Goal: Task Accomplishment & Management: Manage account settings

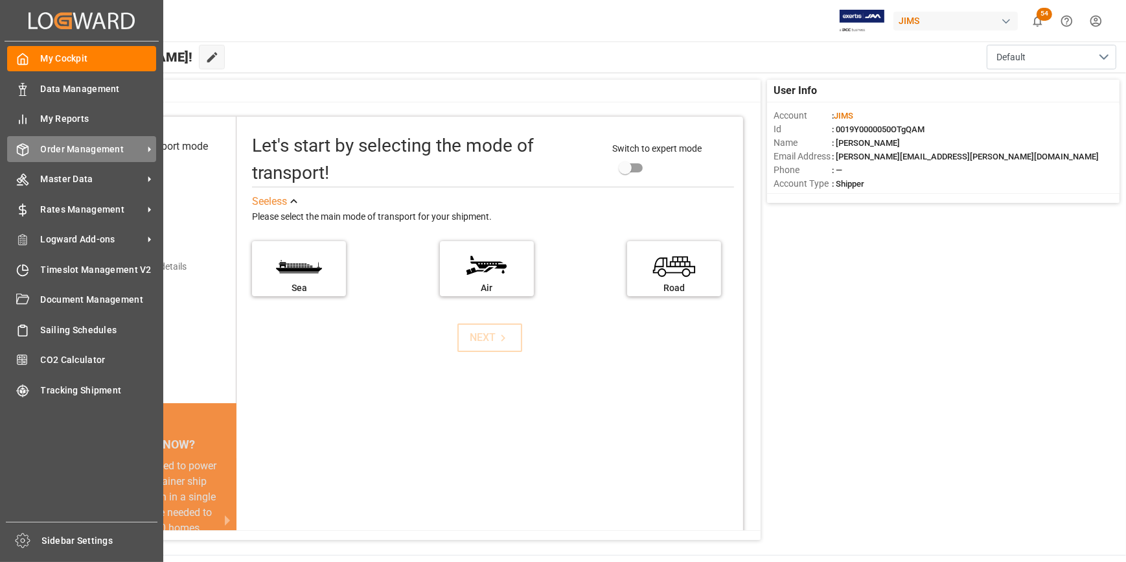
click at [51, 155] on span "Order Management" at bounding box center [92, 150] width 102 height 14
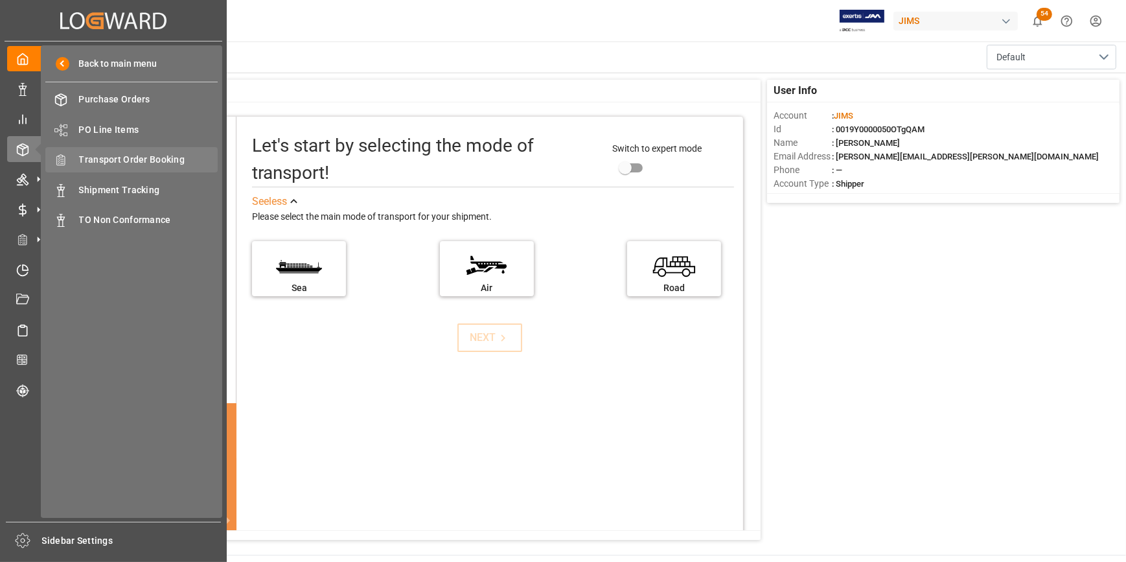
click at [117, 160] on span "Transport Order Booking" at bounding box center [148, 160] width 139 height 14
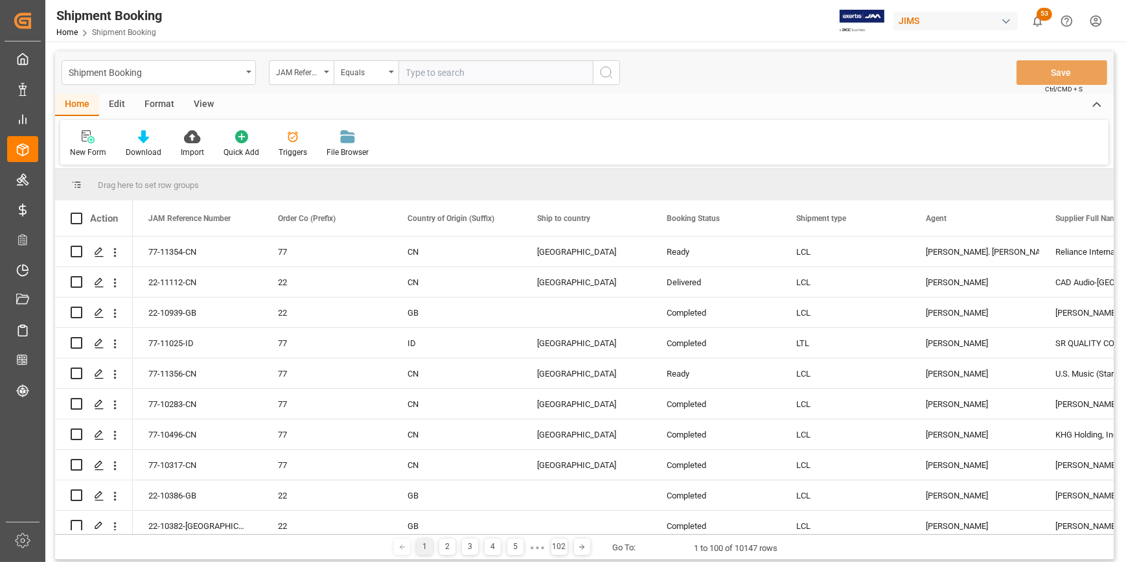
click at [429, 74] on input "text" at bounding box center [496, 72] width 194 height 25
type input "22-8402-[GEOGRAPHIC_DATA]"
click at [604, 76] on circle "search button" at bounding box center [606, 72] width 10 height 10
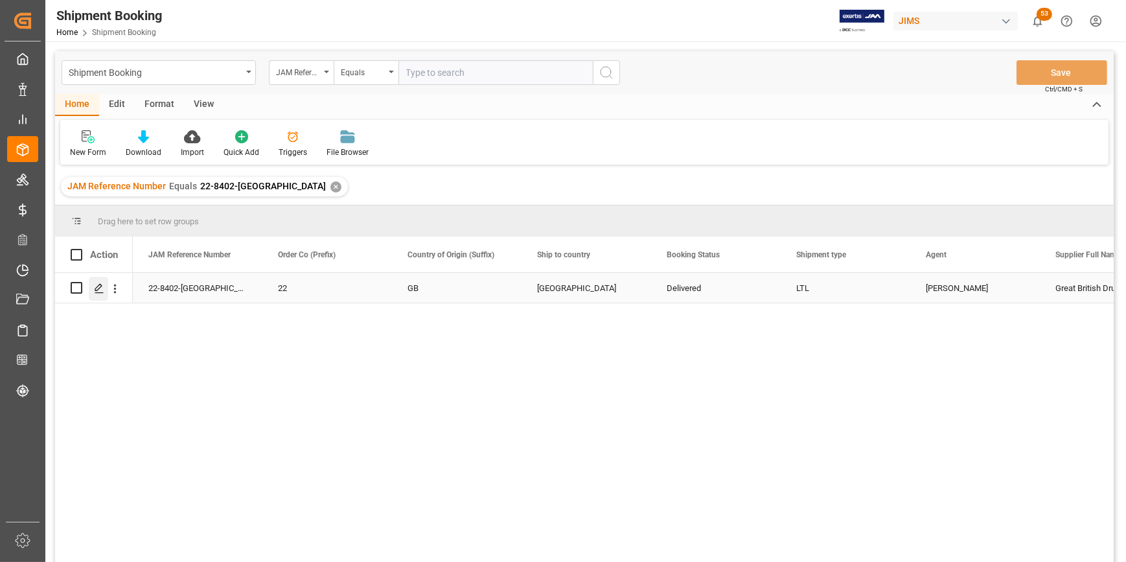
click at [100, 286] on icon "Press SPACE to select this row." at bounding box center [99, 288] width 10 height 10
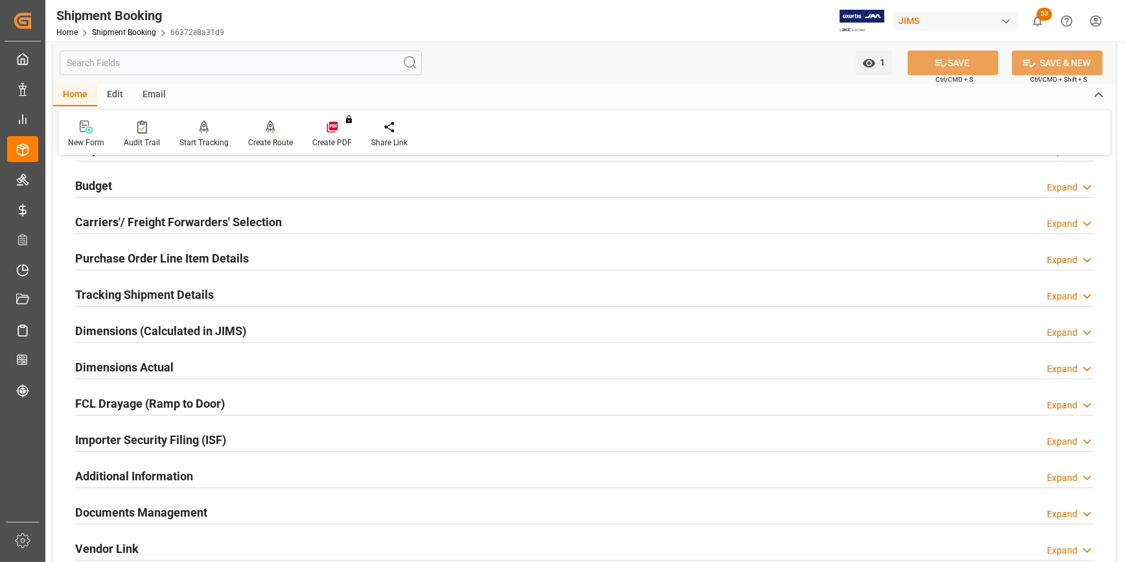
scroll to position [176, 0]
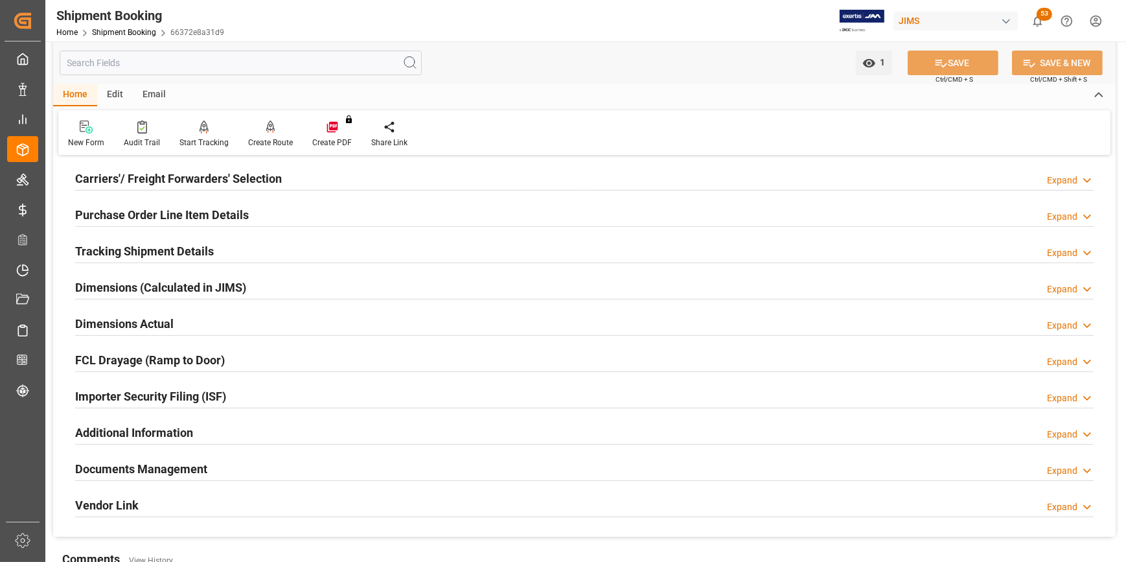
click at [119, 257] on h2 "Tracking Shipment Details" at bounding box center [144, 250] width 139 height 17
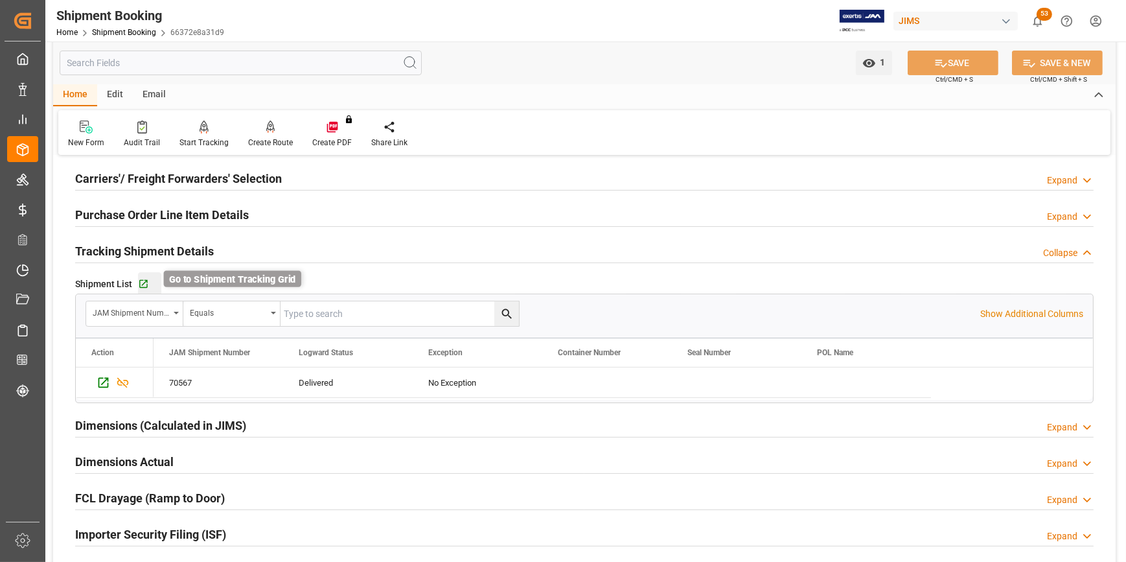
click at [143, 283] on icon "button" at bounding box center [143, 284] width 8 height 8
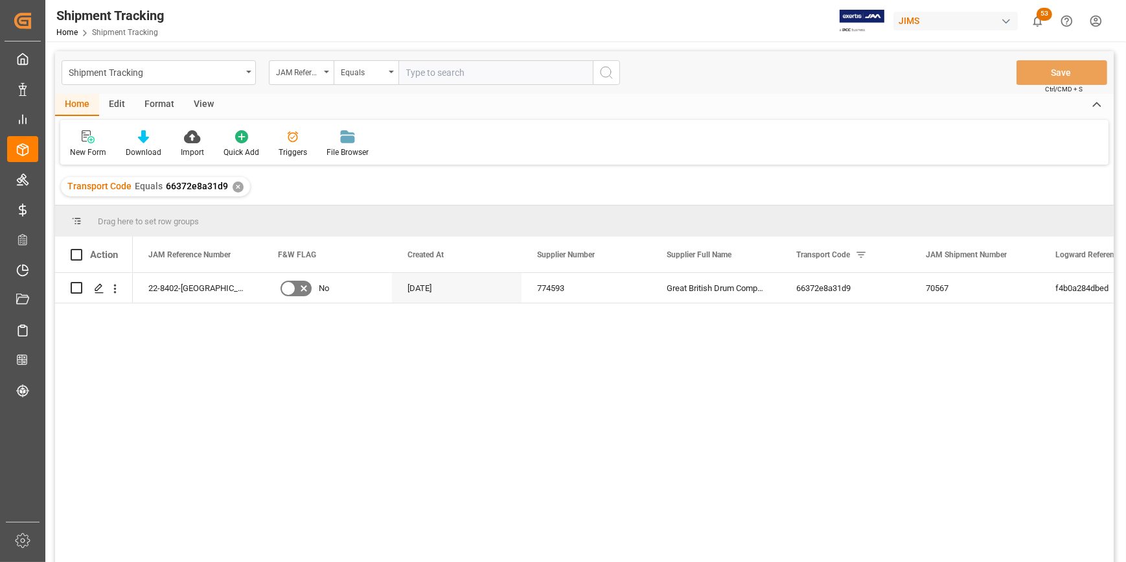
drag, startPoint x: 555, startPoint y: 367, endPoint x: 541, endPoint y: 362, distance: 16.0
click at [555, 367] on div "22-8402-GB No [DATE] 774593 Great British Drum Company Ltd 66372e8a31d9 70567 f…" at bounding box center [623, 421] width 981 height 297
click at [96, 290] on icon "Press SPACE to select this row." at bounding box center [99, 288] width 10 height 10
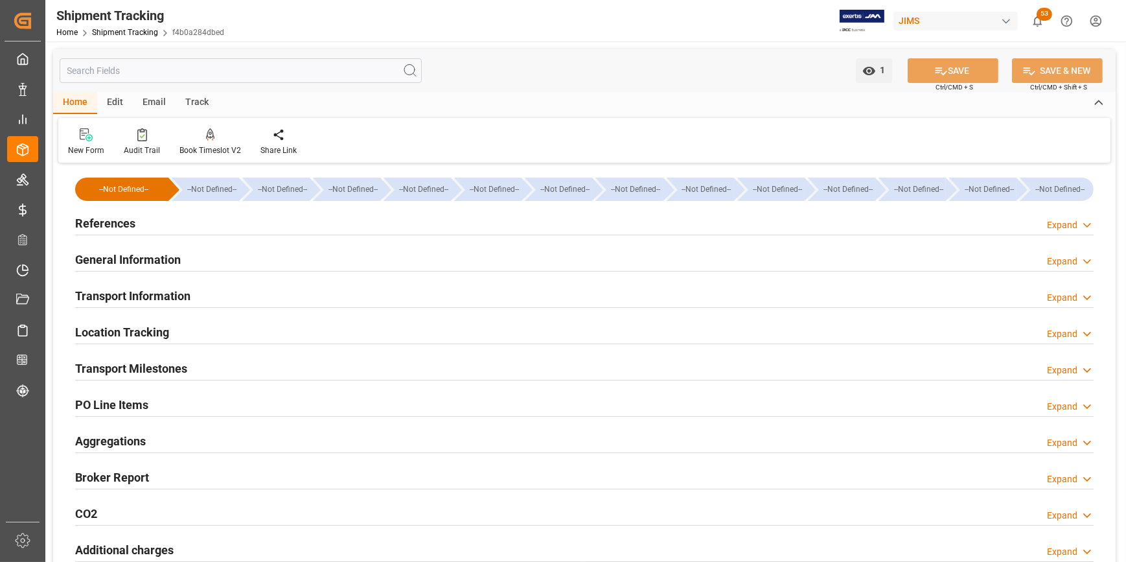
type input "[DATE] 00:00"
type input "[DATE]"
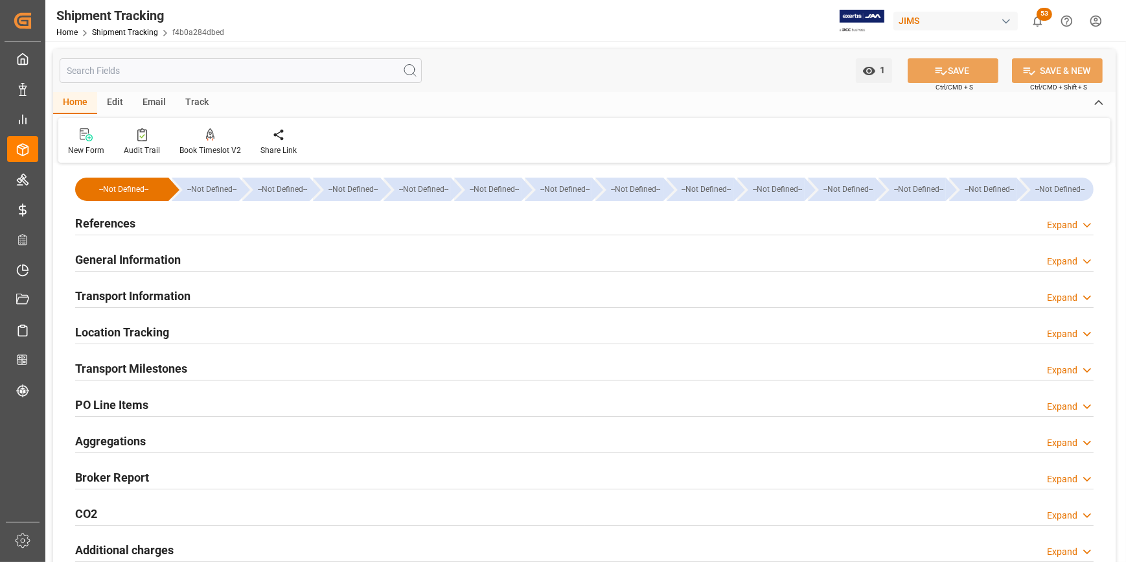
type input "[DATE]"
click at [115, 371] on h2 "Transport Milestones" at bounding box center [131, 368] width 112 height 17
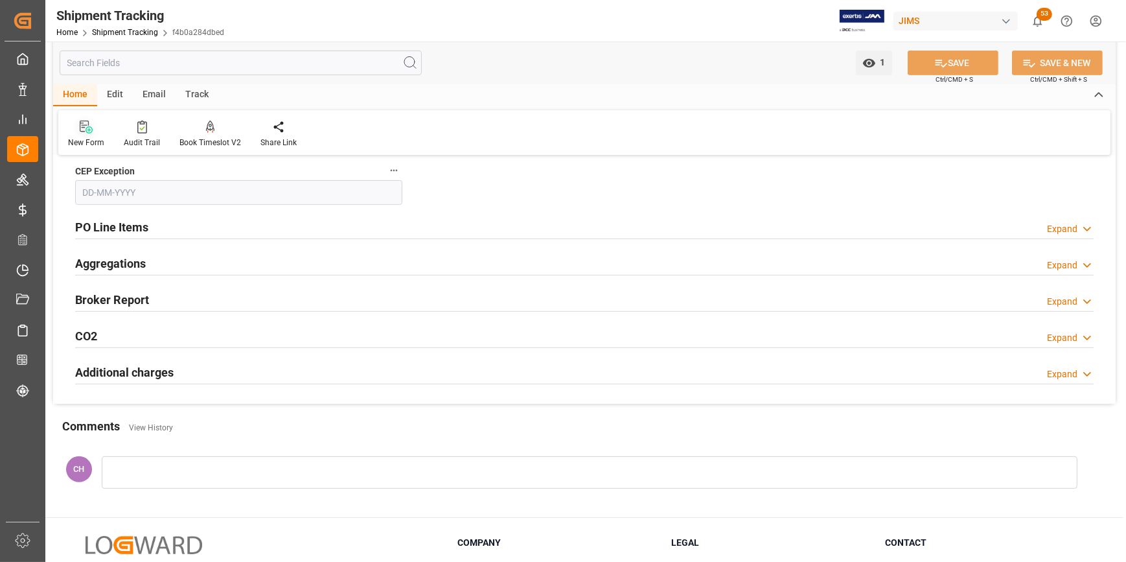
scroll to position [589, 0]
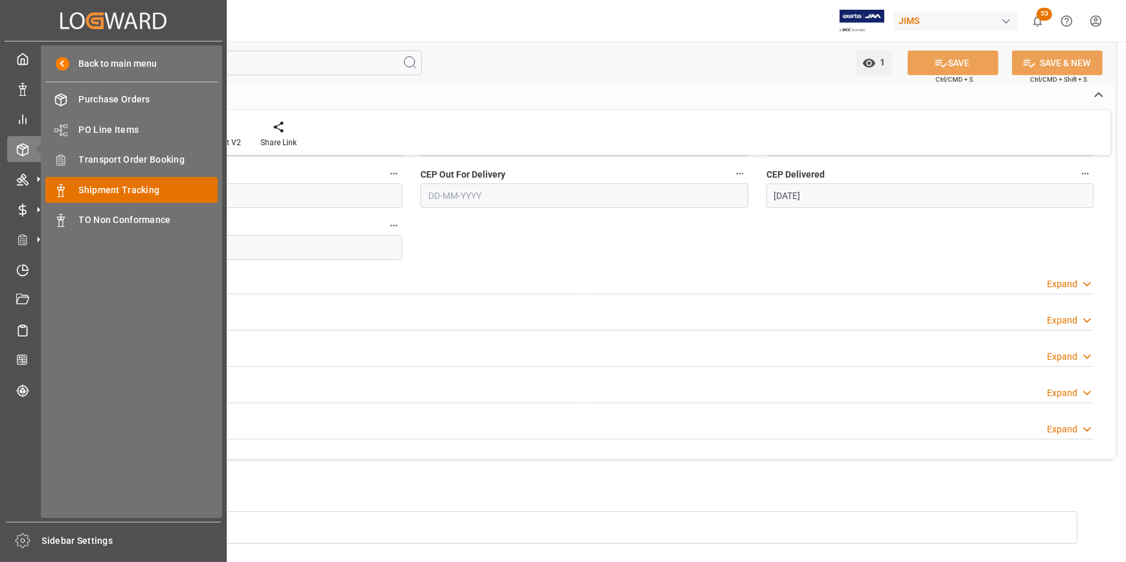
click at [135, 190] on span "Shipment Tracking" at bounding box center [148, 190] width 139 height 14
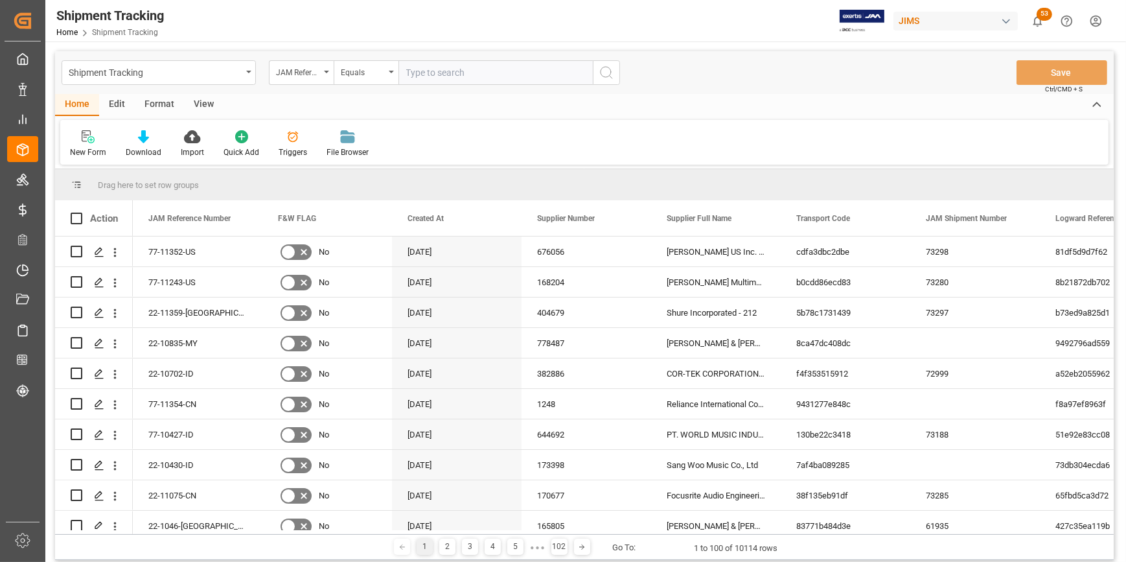
click at [420, 75] on input "text" at bounding box center [496, 72] width 194 height 25
type input "22-7954-[GEOGRAPHIC_DATA]"
click at [612, 77] on icon "search button" at bounding box center [607, 73] width 16 height 16
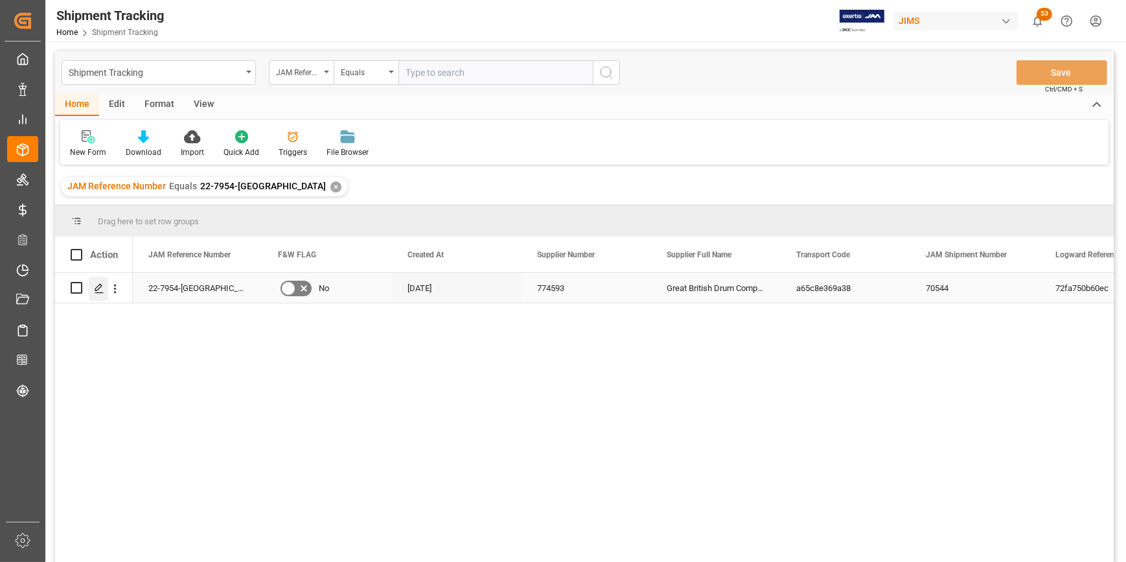
click at [100, 287] on polygon "Press SPACE to select this row." at bounding box center [98, 287] width 6 height 6
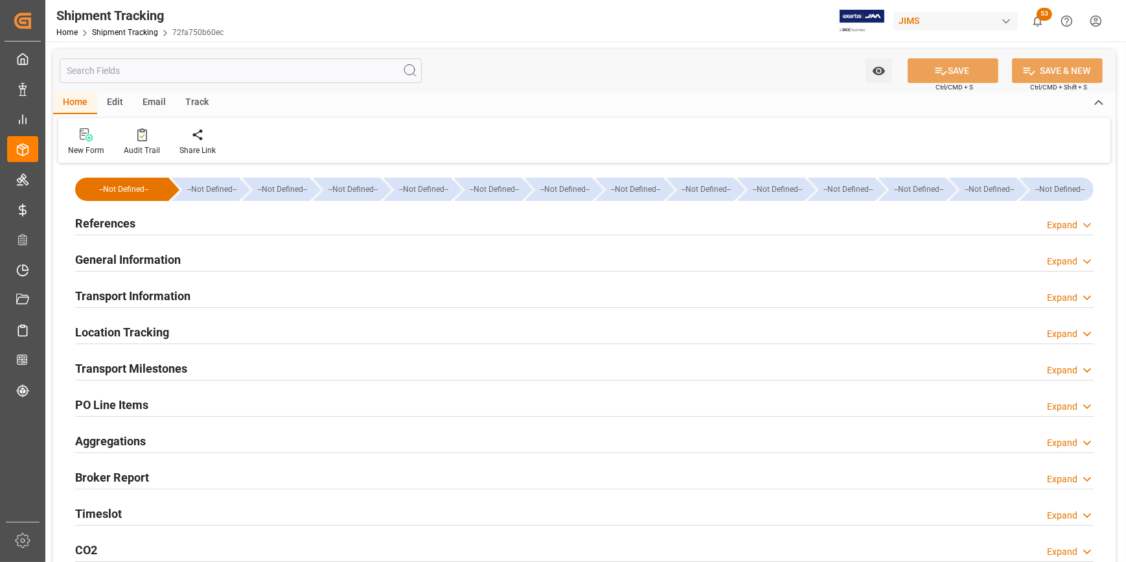
type input "[DATE] 11:59"
type input "[DATE] 00:00"
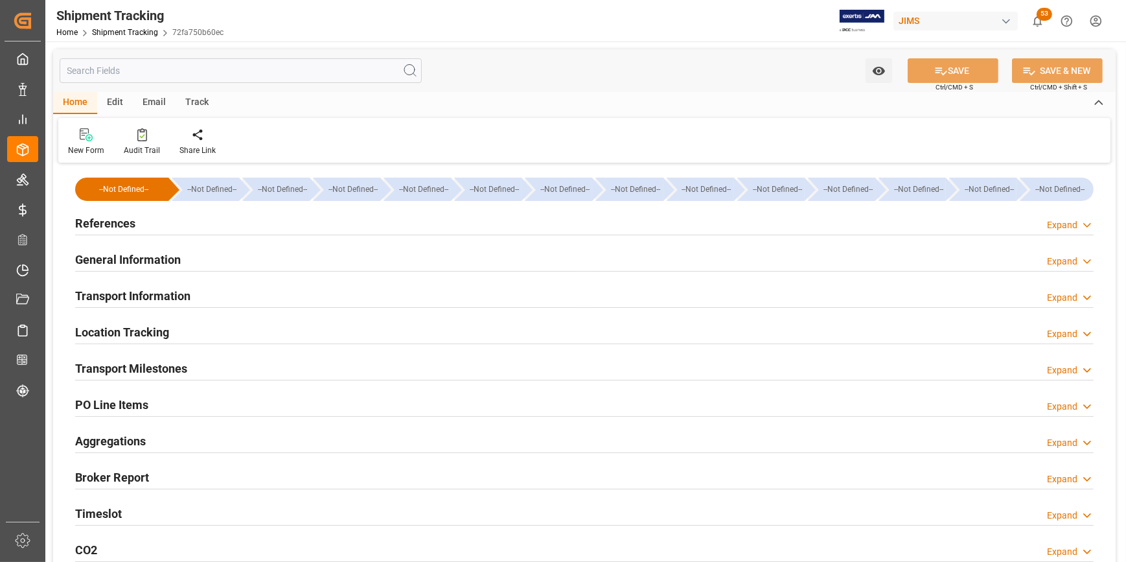
type input "[DATE]"
type input "[DATE] 00:00"
type input "[DATE]"
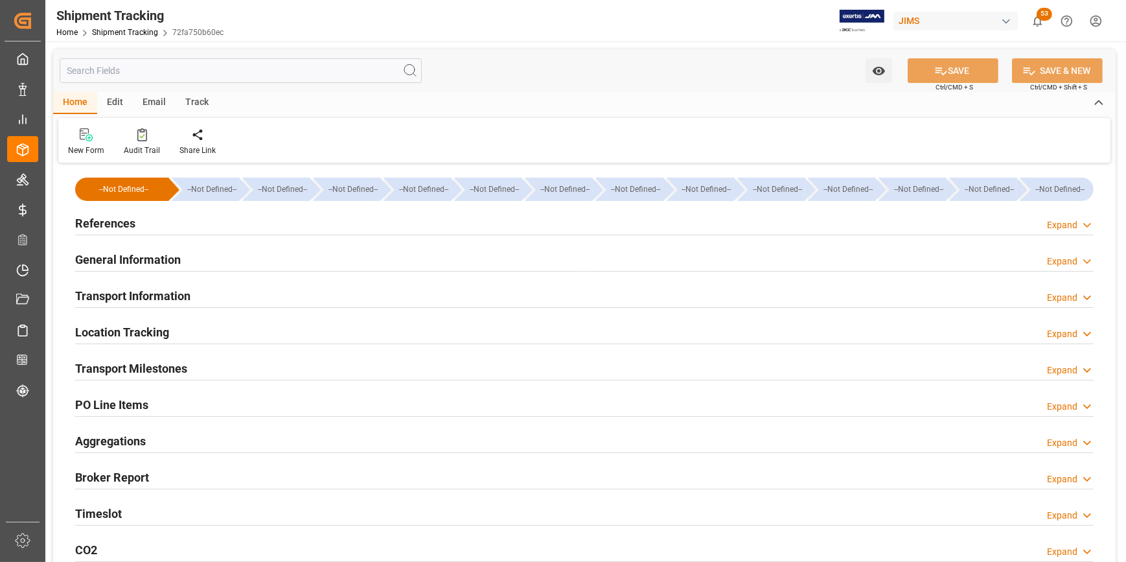
type input "[DATE] 15:00"
type input "[DATE]"
click at [142, 371] on h2 "Transport Milestones" at bounding box center [131, 368] width 112 height 17
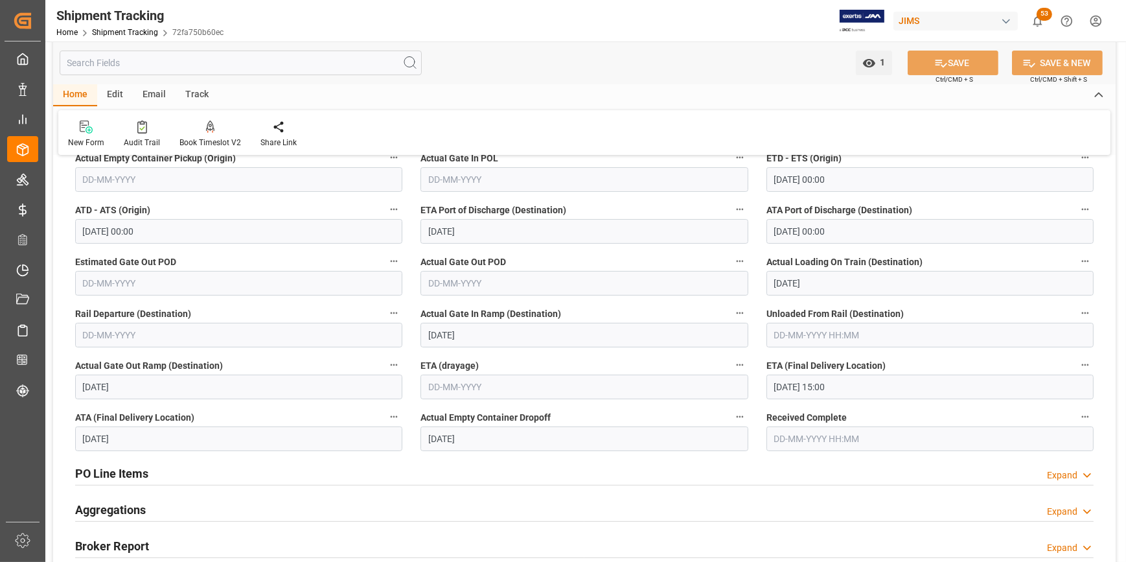
scroll to position [294, 0]
